Goal: Task Accomplishment & Management: Use online tool/utility

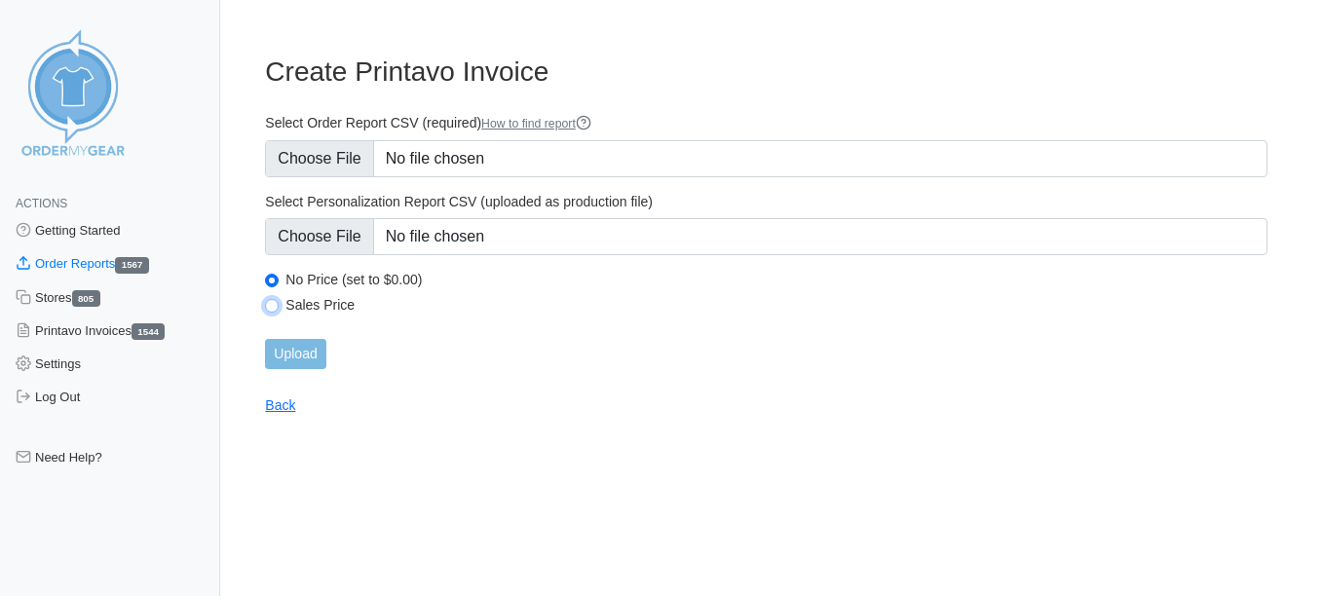
click at [271, 306] on input "Sales Price" at bounding box center [272, 306] width 14 height 14
radio input "true"
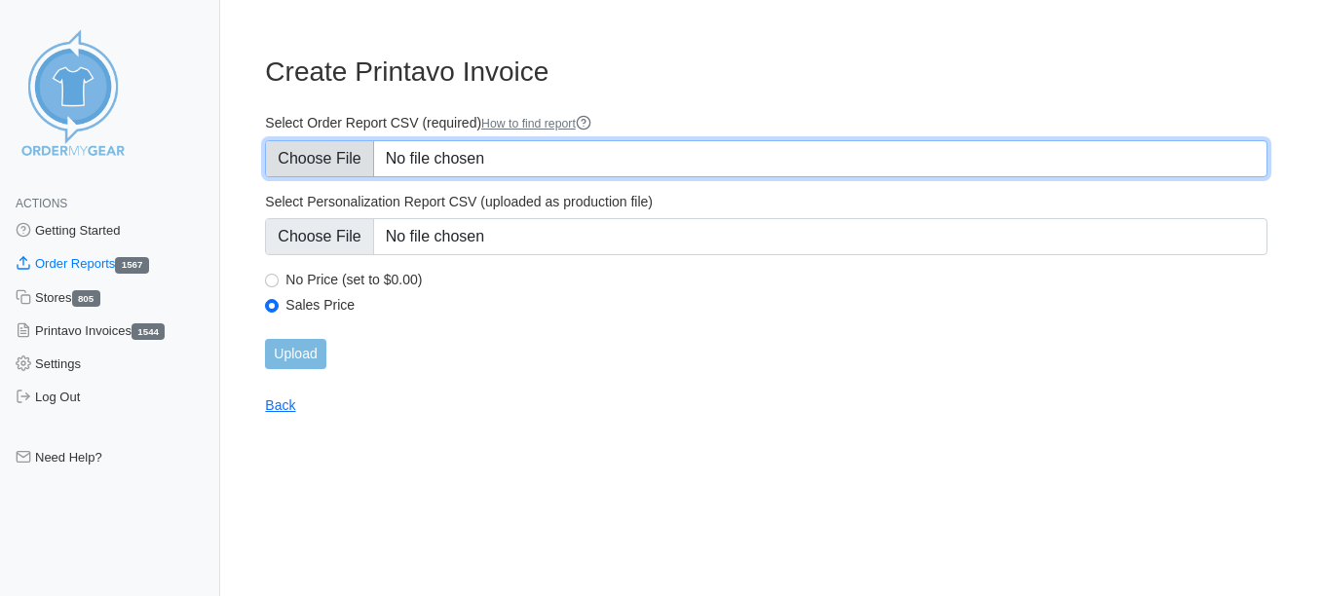
click at [361, 149] on input "Select Order Report CSV (required) How to find report" at bounding box center [766, 158] width 1002 height 37
type input "C:\fakepath\emmaus sept.csv"
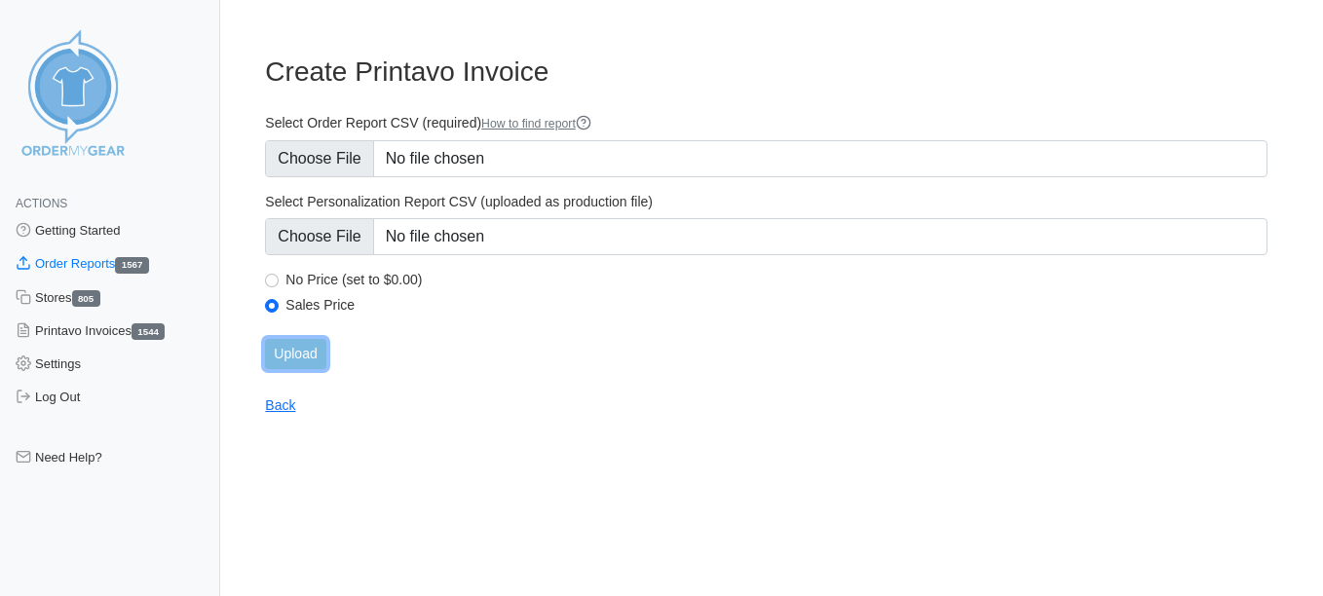
click at [298, 349] on input "Upload" at bounding box center [295, 354] width 60 height 30
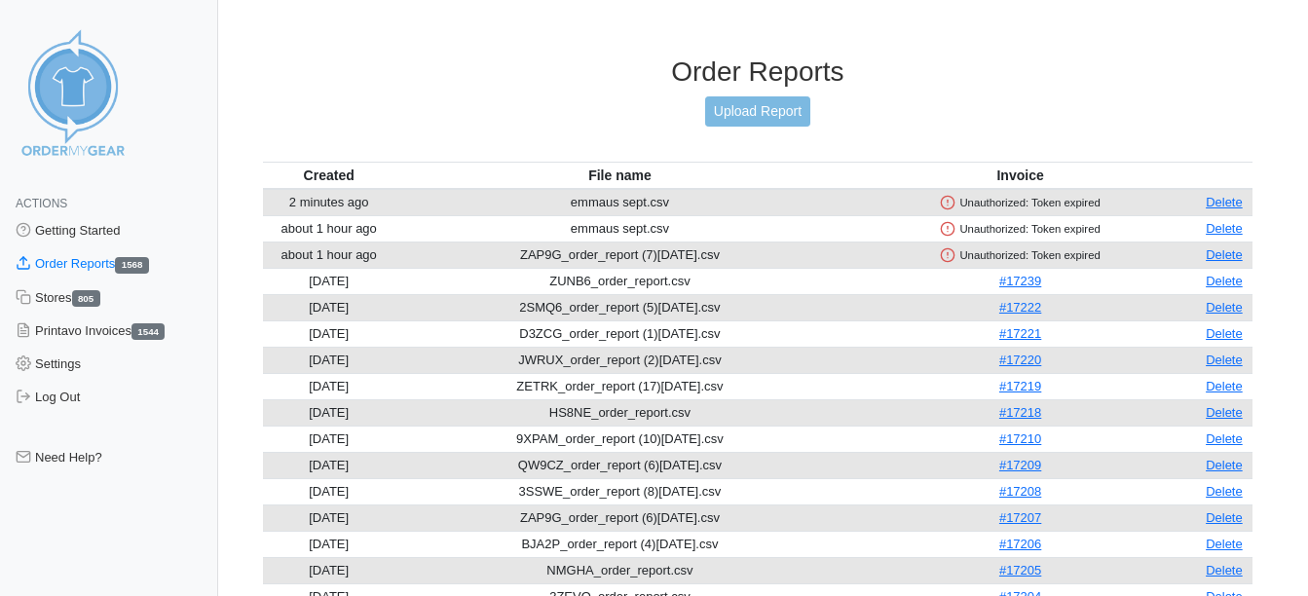
click at [942, 197] on circle at bounding box center [948, 202] width 13 height 13
click at [982, 208] on div "Unauthorized: Token expired" at bounding box center [1019, 203] width 343 height 18
click at [63, 448] on link "Need Help?" at bounding box center [109, 457] width 218 height 33
